Goal: Book appointment/travel/reservation

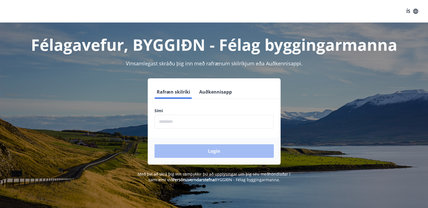
click at [204, 125] on input "phone" at bounding box center [214, 122] width 119 height 14
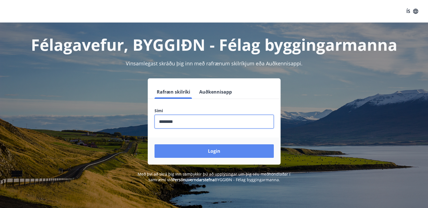
type input "********"
click at [203, 147] on button "Login" at bounding box center [214, 151] width 119 height 14
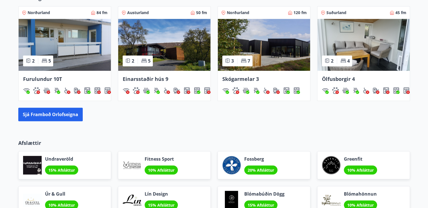
scroll to position [394, 0]
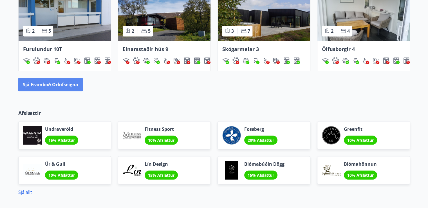
click at [70, 87] on button "Sjá framboð orlofseigna" at bounding box center [50, 85] width 64 height 14
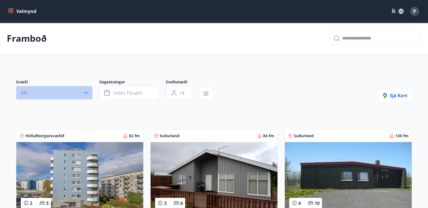
drag, startPoint x: 57, startPoint y: 92, endPoint x: 124, endPoint y: 94, distance: 66.2
click at [58, 92] on button "Allt" at bounding box center [54, 93] width 77 height 14
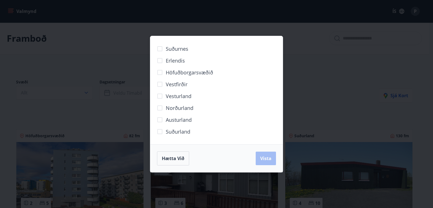
click at [398, 83] on div "Suðurnes Erlendis Höfuðborgarsvæðið [GEOGRAPHIC_DATA] [GEOGRAPHIC_DATA] [GEOGRA…" at bounding box center [216, 104] width 433 height 208
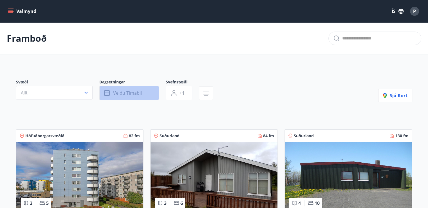
click at [126, 90] on span "Veldu tímabil" at bounding box center [127, 93] width 29 height 6
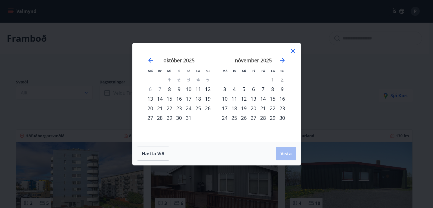
click at [190, 106] on div "24" at bounding box center [189, 108] width 10 height 10
click at [154, 116] on div "27" at bounding box center [150, 118] width 10 height 10
drag, startPoint x: 210, startPoint y: 108, endPoint x: 203, endPoint y: 111, distance: 6.8
click at [210, 108] on div "26" at bounding box center [208, 108] width 10 height 10
drag, startPoint x: 188, startPoint y: 108, endPoint x: 204, endPoint y: 111, distance: 16.9
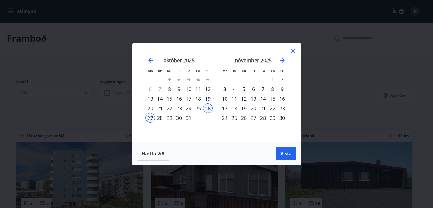
click at [190, 107] on div "24" at bounding box center [189, 108] width 10 height 10
click at [206, 109] on div "26" at bounding box center [208, 108] width 10 height 10
click at [283, 154] on span "Vista" at bounding box center [285, 153] width 11 height 6
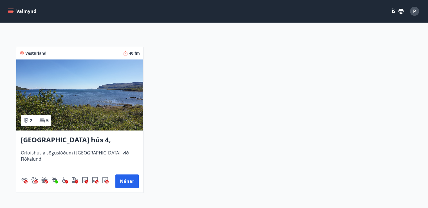
scroll to position [84, 0]
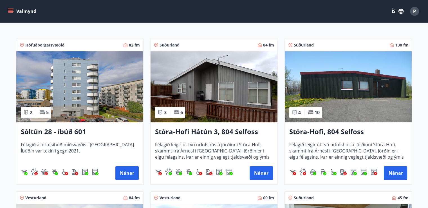
scroll to position [84, 0]
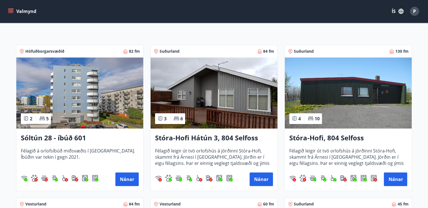
click at [9, 5] on div "Valmynd ÍS P" at bounding box center [214, 12] width 415 height 14
click at [15, 15] on button "Valmynd" at bounding box center [23, 11] width 32 height 10
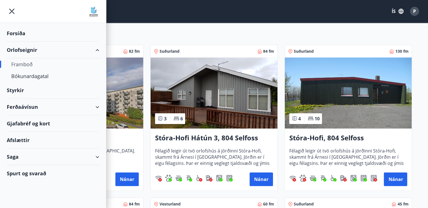
click at [27, 49] on div "Orlofseignir" at bounding box center [53, 50] width 93 height 17
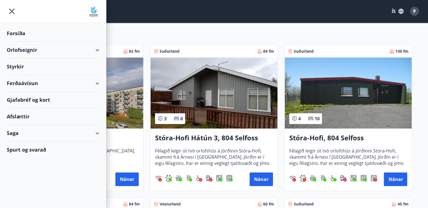
click at [19, 36] on div "Forsíða" at bounding box center [53, 33] width 93 height 17
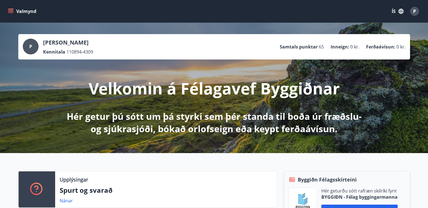
click at [12, 13] on icon "menu" at bounding box center [11, 11] width 6 height 6
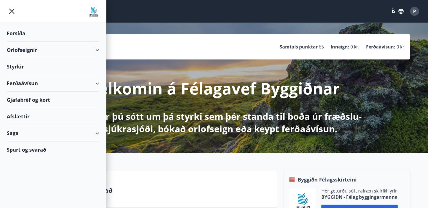
click at [85, 83] on div "Ferðaávísun" at bounding box center [53, 83] width 93 height 17
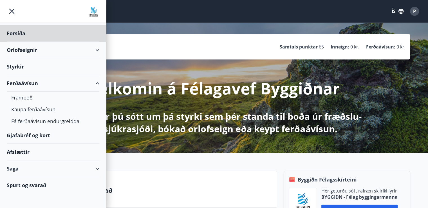
click at [48, 62] on div "Styrkir" at bounding box center [53, 66] width 93 height 17
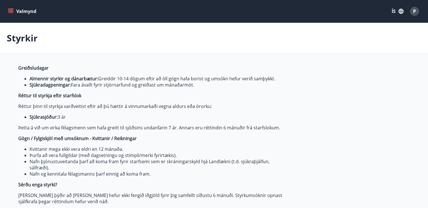
type input "***"
click at [9, 14] on button "Valmynd" at bounding box center [23, 11] width 32 height 10
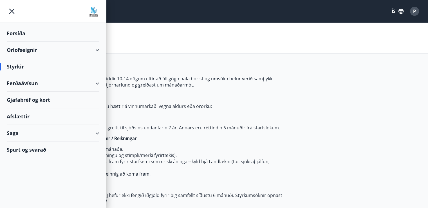
click at [28, 47] on div "Orlofseignir" at bounding box center [53, 50] width 93 height 17
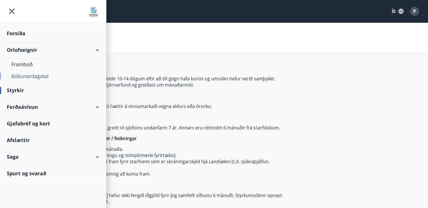
click at [52, 75] on div "Bókunardagatal" at bounding box center [53, 76] width 84 height 12
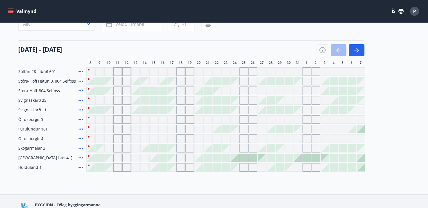
scroll to position [56, 0]
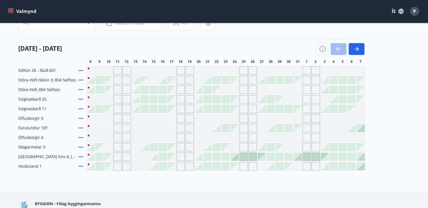
click at [181, 119] on div "Gráir dagar eru ekki bókanlegir" at bounding box center [181, 118] width 8 height 8
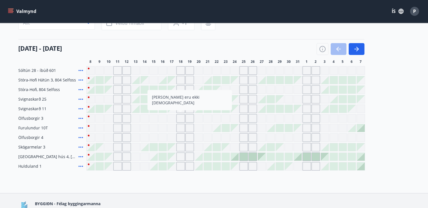
drag, startPoint x: 179, startPoint y: 117, endPoint x: 246, endPoint y: 105, distance: 67.5
click at [179, 117] on div "Gráir dagar eru ekki bókanlegir" at bounding box center [181, 118] width 8 height 8
drag, startPoint x: 246, startPoint y: 105, endPoint x: 153, endPoint y: 109, distance: 93.0
click at [246, 105] on div "Gráir dagar eru ekki bókanlegir" at bounding box center [244, 108] width 8 height 8
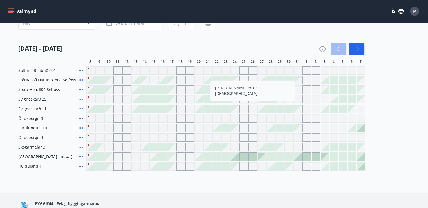
click at [79, 109] on icon at bounding box center [80, 108] width 7 height 7
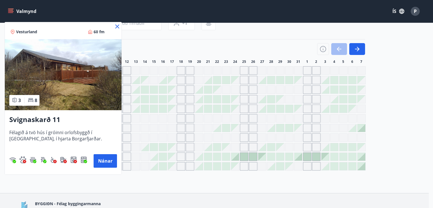
click at [116, 26] on icon at bounding box center [117, 26] width 7 height 7
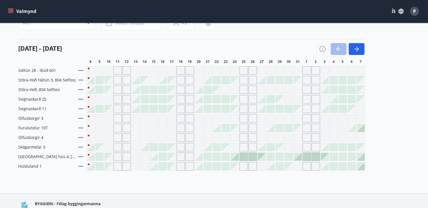
click at [124, 90] on div "Gráir dagar eru ekki bókanlegir" at bounding box center [127, 89] width 8 height 8
click at [89, 89] on div at bounding box center [91, 90] width 8 height 8
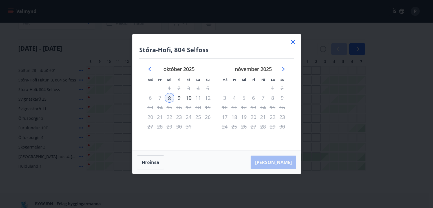
click at [292, 40] on icon at bounding box center [292, 42] width 7 height 7
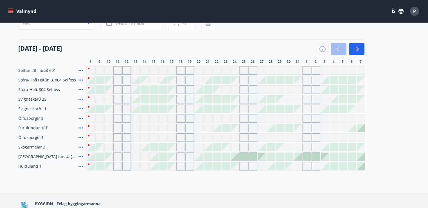
click at [88, 97] on div "Gráir dagar eru ekki bókanlegir" at bounding box center [90, 99] width 8 height 8
click at [88, 98] on div "Gráir dagar eru ekki bókanlegir" at bounding box center [90, 99] width 8 height 8
click at [81, 99] on icon at bounding box center [80, 99] width 7 height 7
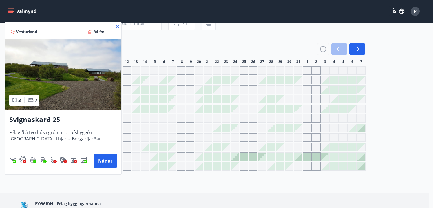
click at [117, 26] on icon at bounding box center [117, 26] width 1 height 1
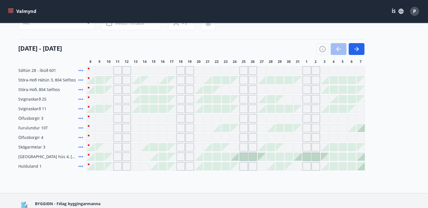
click at [121, 97] on div "Gráir dagar eru ekki bókanlegir" at bounding box center [117, 99] width 8 height 8
click at [154, 100] on div at bounding box center [154, 99] width 8 height 8
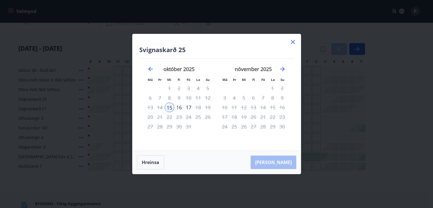
drag, startPoint x: 291, startPoint y: 42, endPoint x: 242, endPoint y: 61, distance: 53.0
click at [291, 42] on icon at bounding box center [292, 42] width 7 height 7
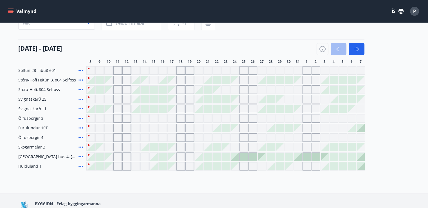
drag, startPoint x: 231, startPoint y: 110, endPoint x: 236, endPoint y: 108, distance: 5.9
click at [231, 110] on div "Gráir dagar eru ekki bókanlegir" at bounding box center [235, 109] width 8 height 8
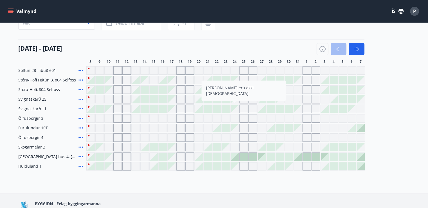
click at [234, 107] on div "Gráir dagar eru ekki bókanlegir" at bounding box center [235, 109] width 8 height 8
click at [259, 108] on div at bounding box center [262, 109] width 8 height 8
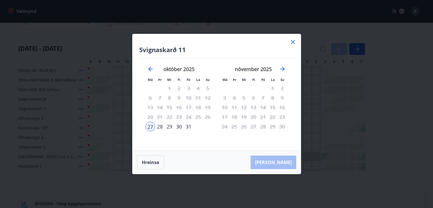
click at [294, 45] on icon at bounding box center [292, 42] width 7 height 7
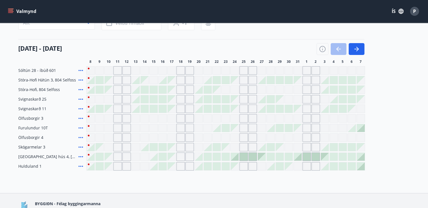
drag, startPoint x: 190, startPoint y: 83, endPoint x: 90, endPoint y: 136, distance: 113.3
drag, startPoint x: 90, startPoint y: 136, endPoint x: 107, endPoint y: 188, distance: 54.2
click at [107, 188] on div "Bókunardagatal Svæði Allt Dagsetningar Veldu tímabil Svefnstæði +1 [DATE] - [DA…" at bounding box center [214, 79] width 428 height 227
click at [91, 163] on div at bounding box center [91, 166] width 8 height 8
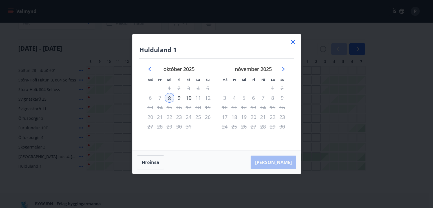
click at [296, 37] on div "Hulduland 1 Má Þr Mi Fi Fö La Su Má Þr Mi Fi Fö La Su [DATE] 1 2 3 4 5 6 7 8 9 …" at bounding box center [216, 92] width 168 height 116
click at [290, 42] on icon at bounding box center [292, 42] width 7 height 7
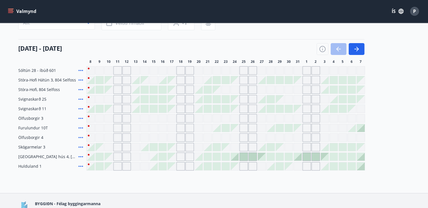
click at [244, 157] on div at bounding box center [244, 157] width 8 height 8
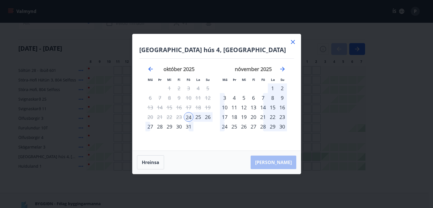
click at [291, 42] on icon at bounding box center [292, 42] width 7 height 7
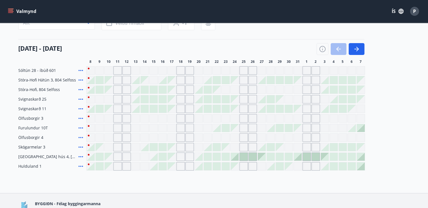
drag, startPoint x: 50, startPoint y: 154, endPoint x: 43, endPoint y: 158, distance: 7.6
drag, startPoint x: 43, startPoint y: 158, endPoint x: 75, endPoint y: 160, distance: 32.4
drag, startPoint x: 75, startPoint y: 160, endPoint x: 64, endPoint y: 177, distance: 20.3
click at [64, 177] on div "Bókunardagatal Svæði Allt Dagsetningar Veldu tímabil Svefnstæði +1 [DATE] - [DA…" at bounding box center [214, 79] width 428 height 227
drag, startPoint x: 83, startPoint y: 155, endPoint x: 83, endPoint y: 158, distance: 3.1
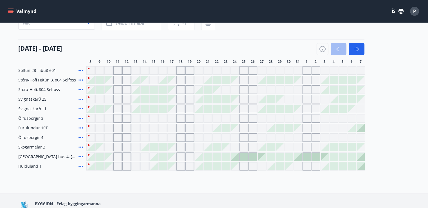
click at [83, 158] on icon at bounding box center [80, 156] width 7 height 7
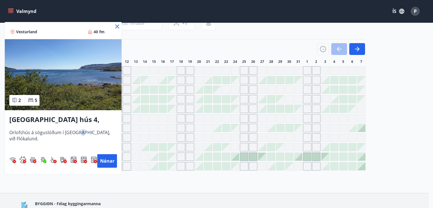
drag, startPoint x: 103, startPoint y: 159, endPoint x: 77, endPoint y: 144, distance: 29.4
click at [77, 144] on span "Orlofshús á söguslóðum í [GEOGRAPHIC_DATA], við Flókalund." at bounding box center [63, 138] width 108 height 19
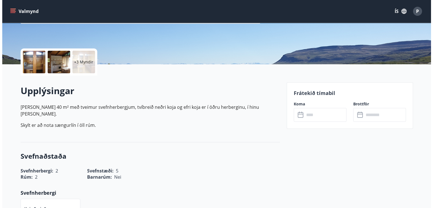
scroll to position [56, 0]
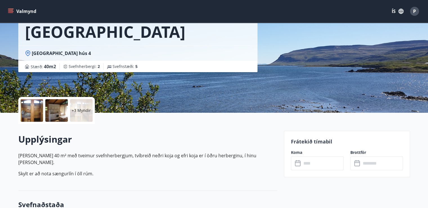
click at [36, 111] on div at bounding box center [32, 110] width 23 height 23
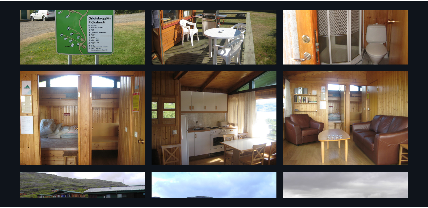
scroll to position [0, 0]
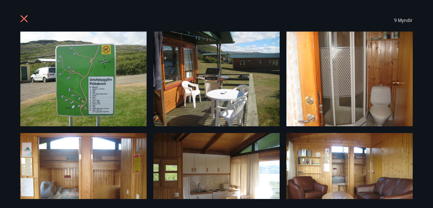
click at [25, 18] on icon at bounding box center [24, 18] width 7 height 7
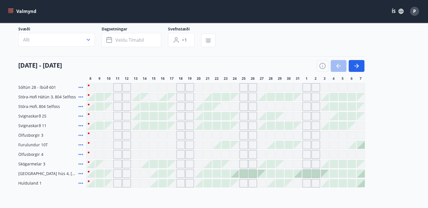
scroll to position [17, 0]
